Goal: Task Accomplishment & Management: Manage account settings

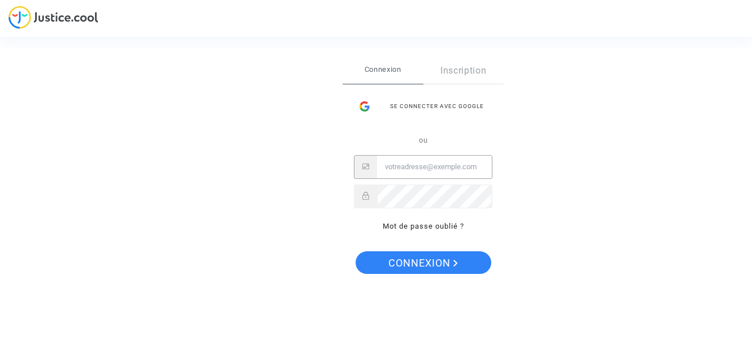
click at [384, 164] on input "Email" at bounding box center [434, 166] width 115 height 23
type input "[EMAIL_ADDRESS][DOMAIN_NAME]"
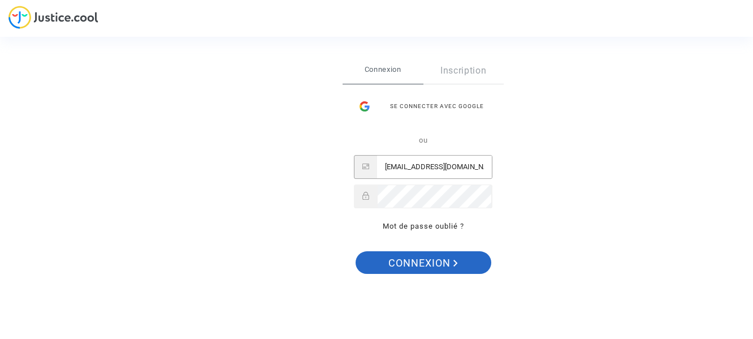
click at [410, 263] on span "Connexion" at bounding box center [423, 263] width 70 height 24
click at [392, 261] on span "Connexion" at bounding box center [423, 263] width 70 height 24
